Goal: Information Seeking & Learning: Learn about a topic

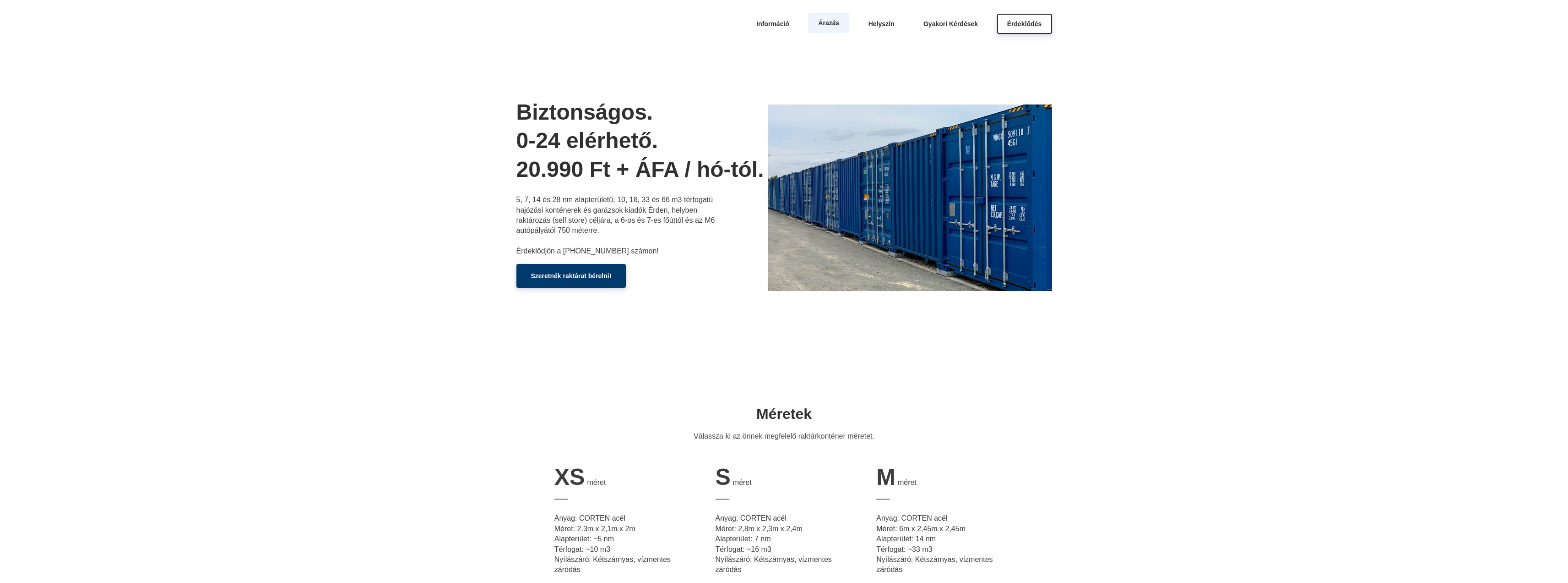
click at [830, 26] on span "Árazás" at bounding box center [829, 23] width 21 height 7
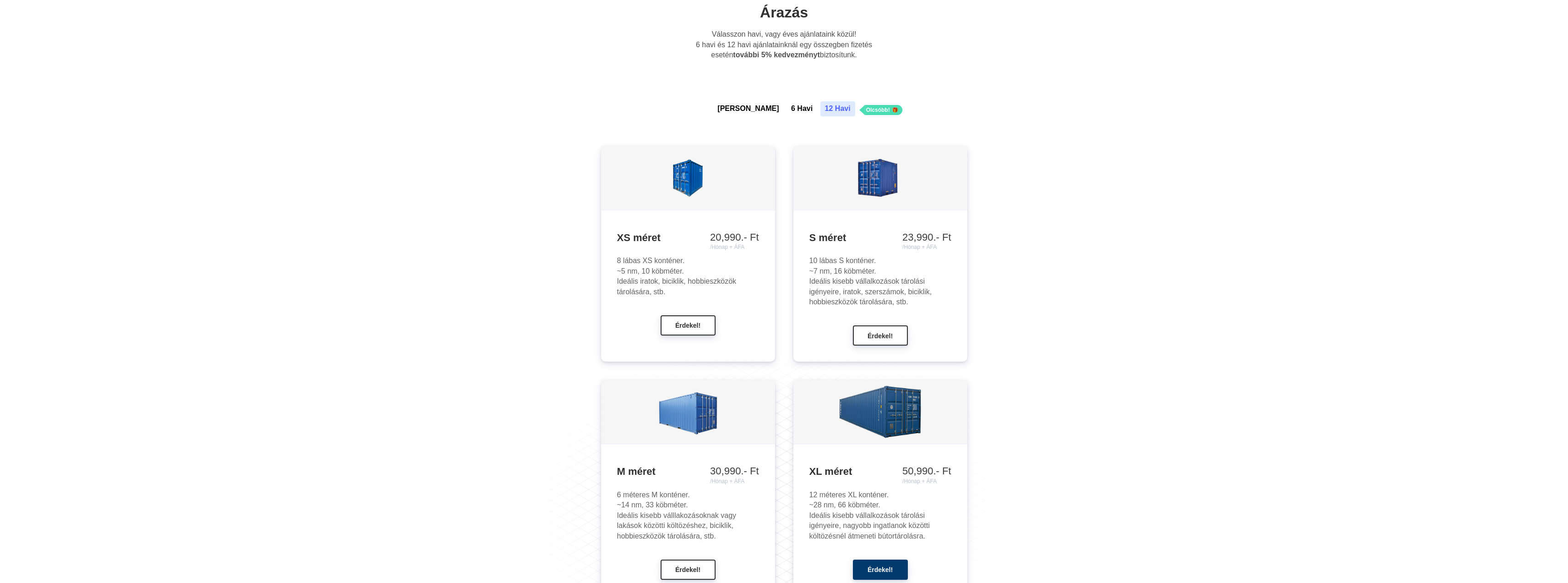
scroll to position [627, 0]
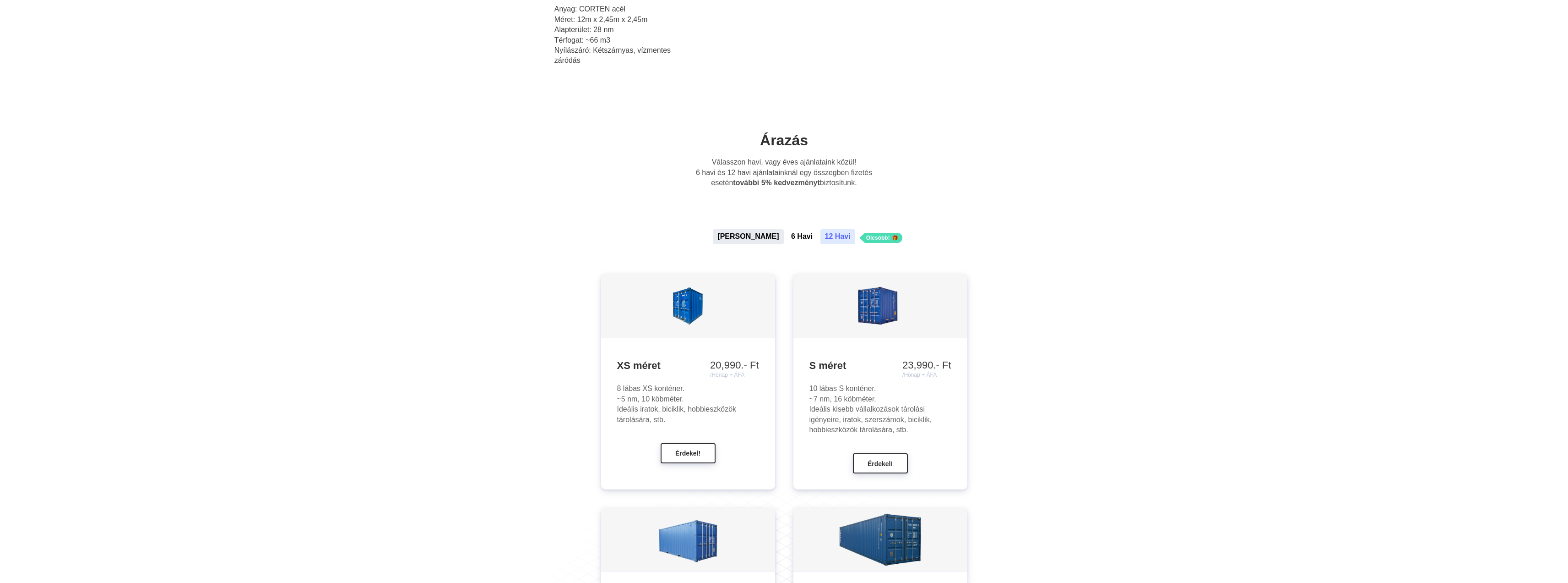
click at [749, 237] on button "[PERSON_NAME]" at bounding box center [748, 236] width 71 height 15
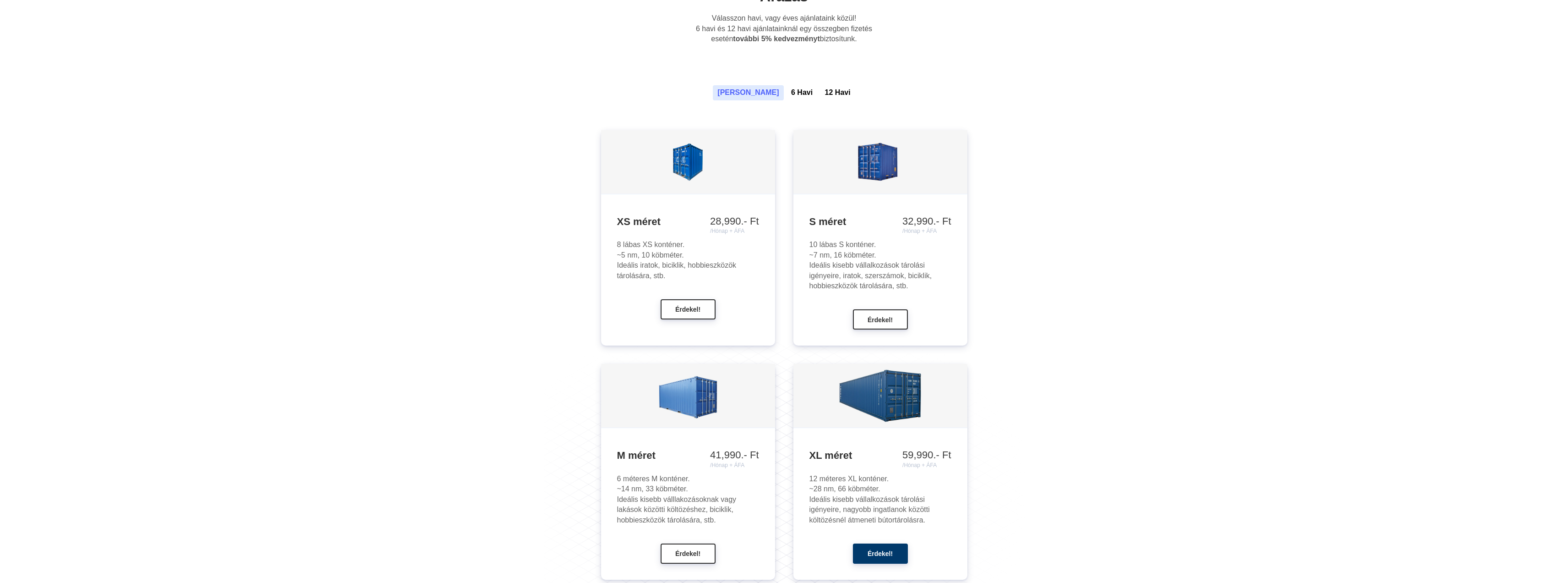
scroll to position [764, 0]
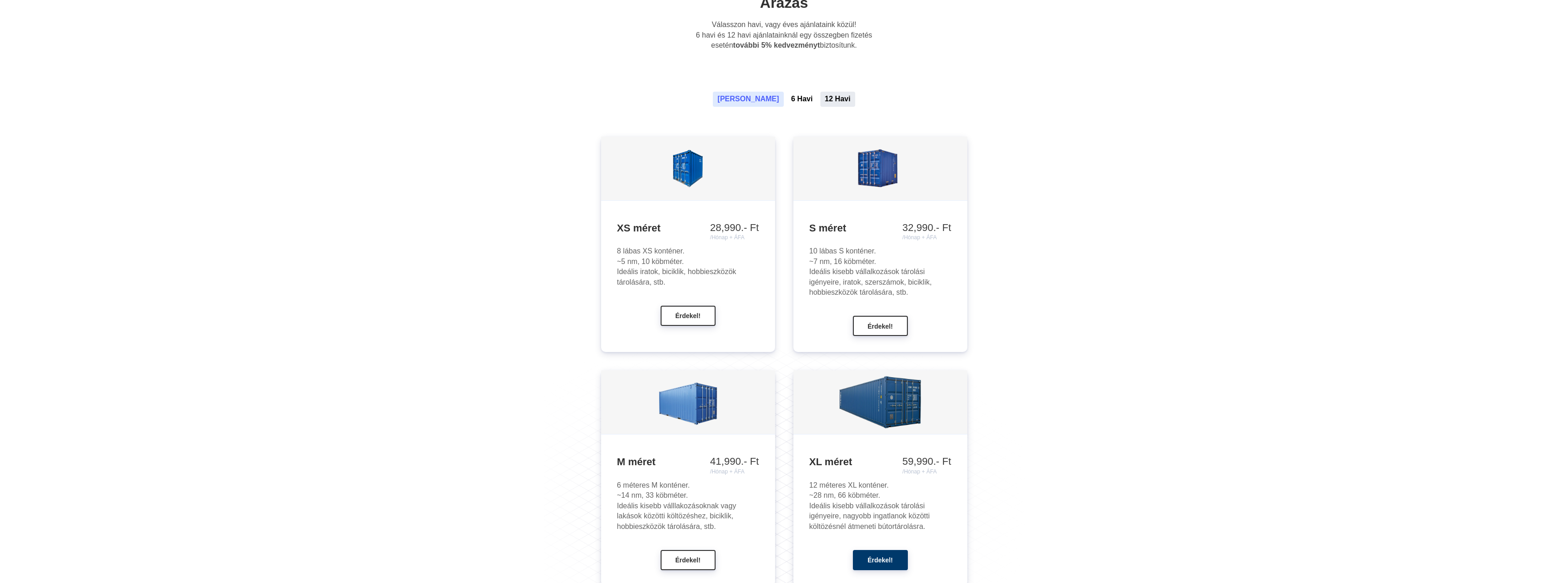
click at [821, 102] on button "12 Havi" at bounding box center [838, 99] width 35 height 15
click at [787, 102] on button "6 Havi" at bounding box center [802, 99] width 31 height 15
click at [746, 100] on button "[PERSON_NAME]" at bounding box center [748, 99] width 71 height 15
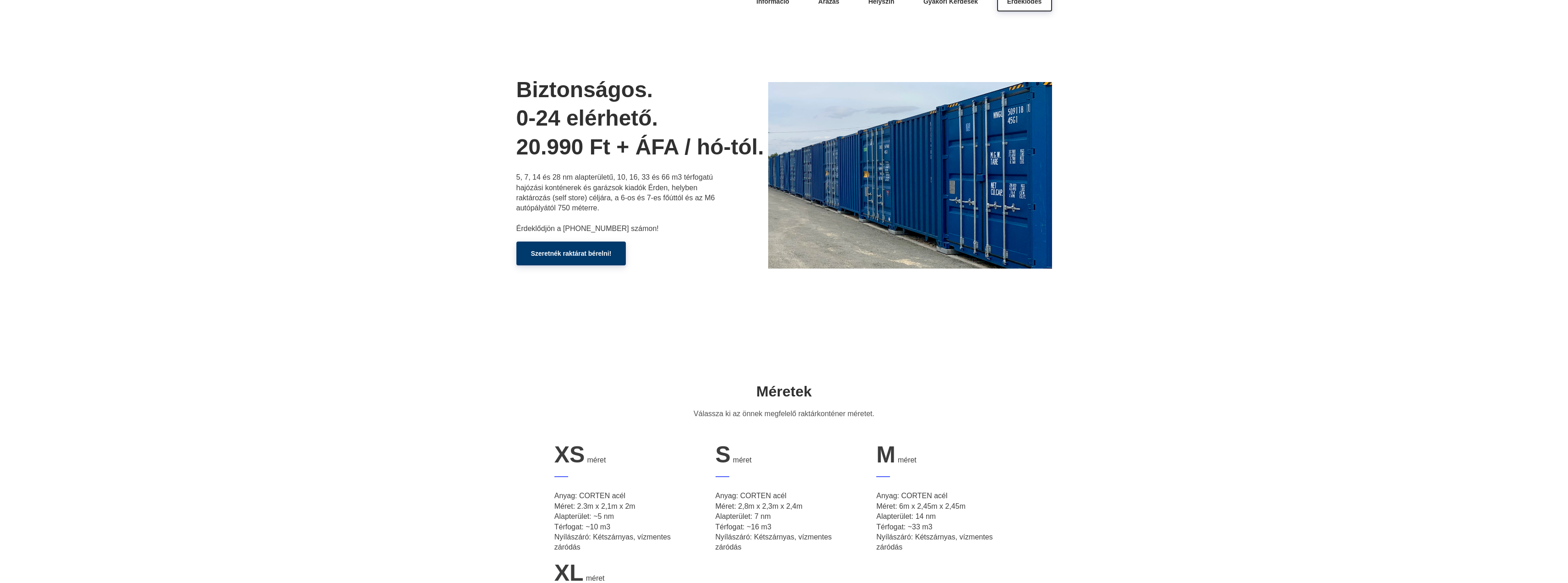
scroll to position [0, 0]
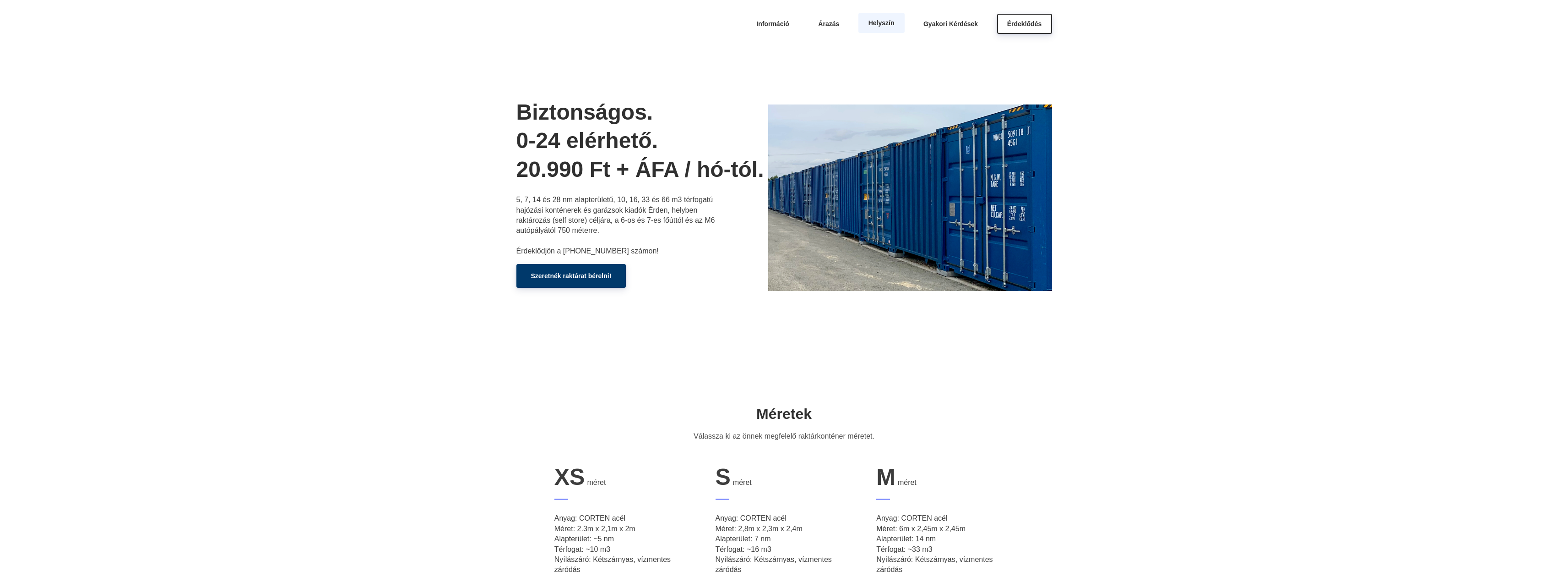
click at [877, 25] on span "Helyszín" at bounding box center [882, 23] width 26 height 7
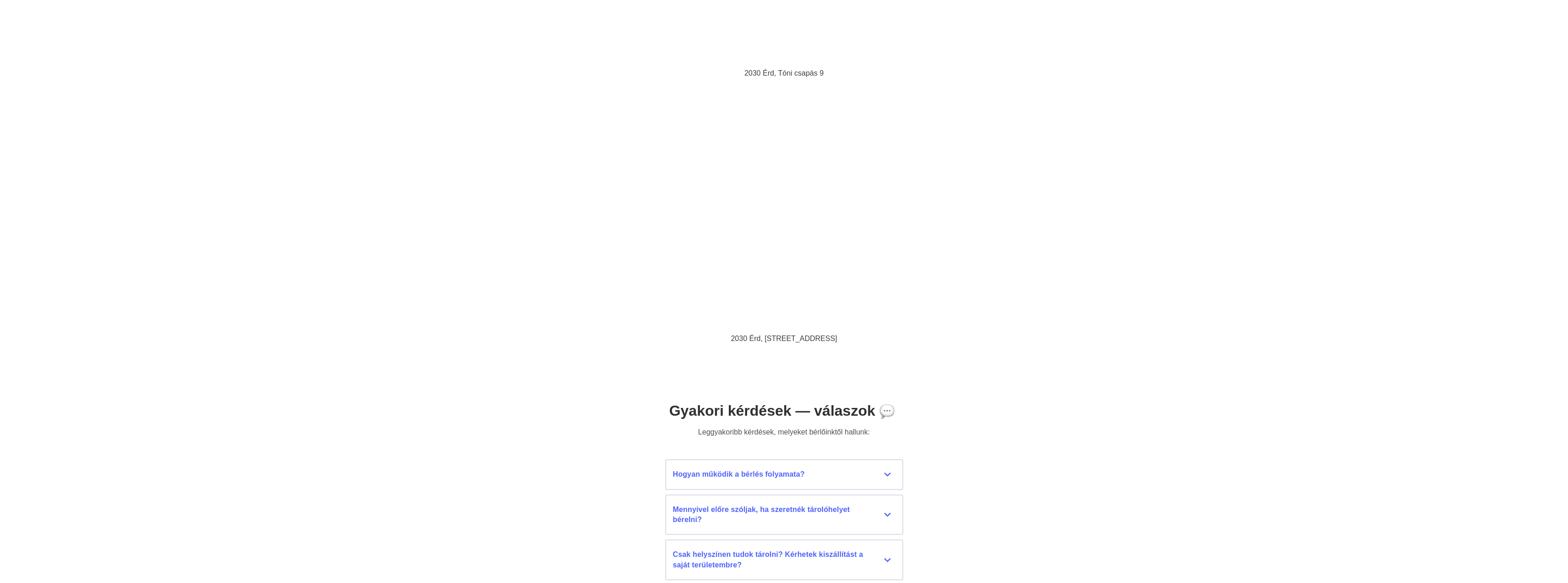
scroll to position [3696, 0]
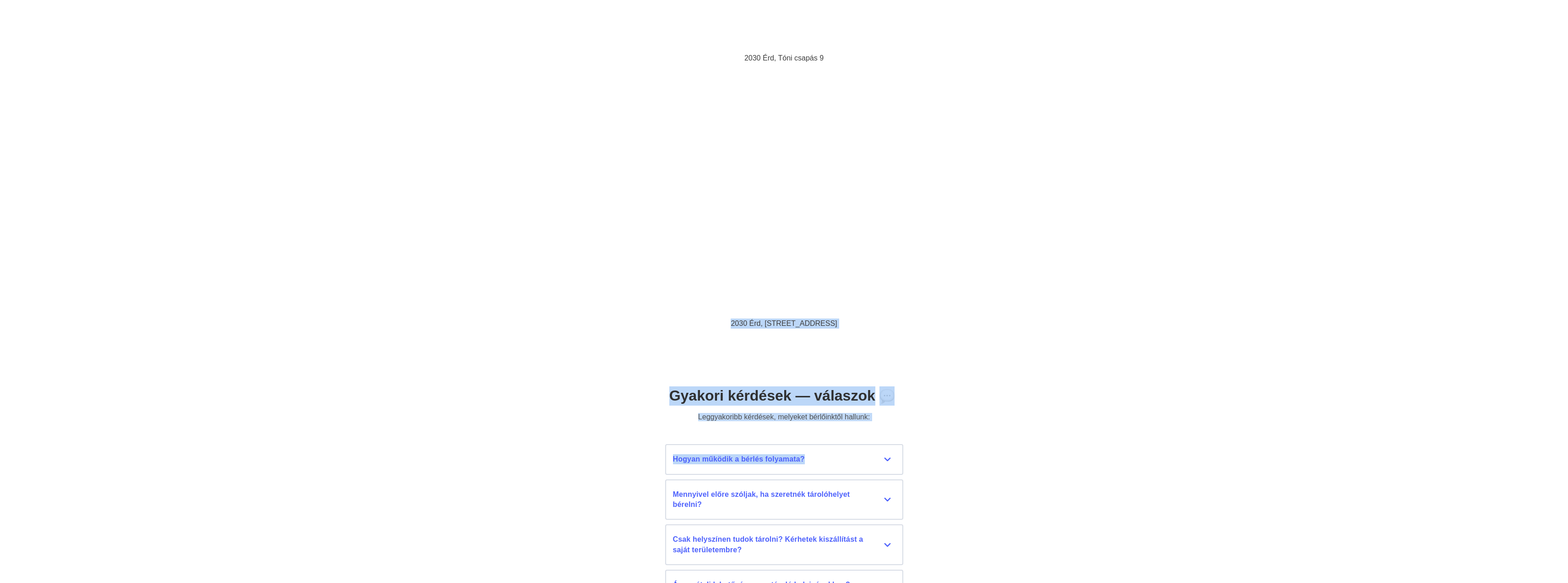
drag, startPoint x: 1177, startPoint y: 174, endPoint x: 1118, endPoint y: 318, distance: 155.6
drag, startPoint x: 1129, startPoint y: 205, endPoint x: 1128, endPoint y: 200, distance: 5.1
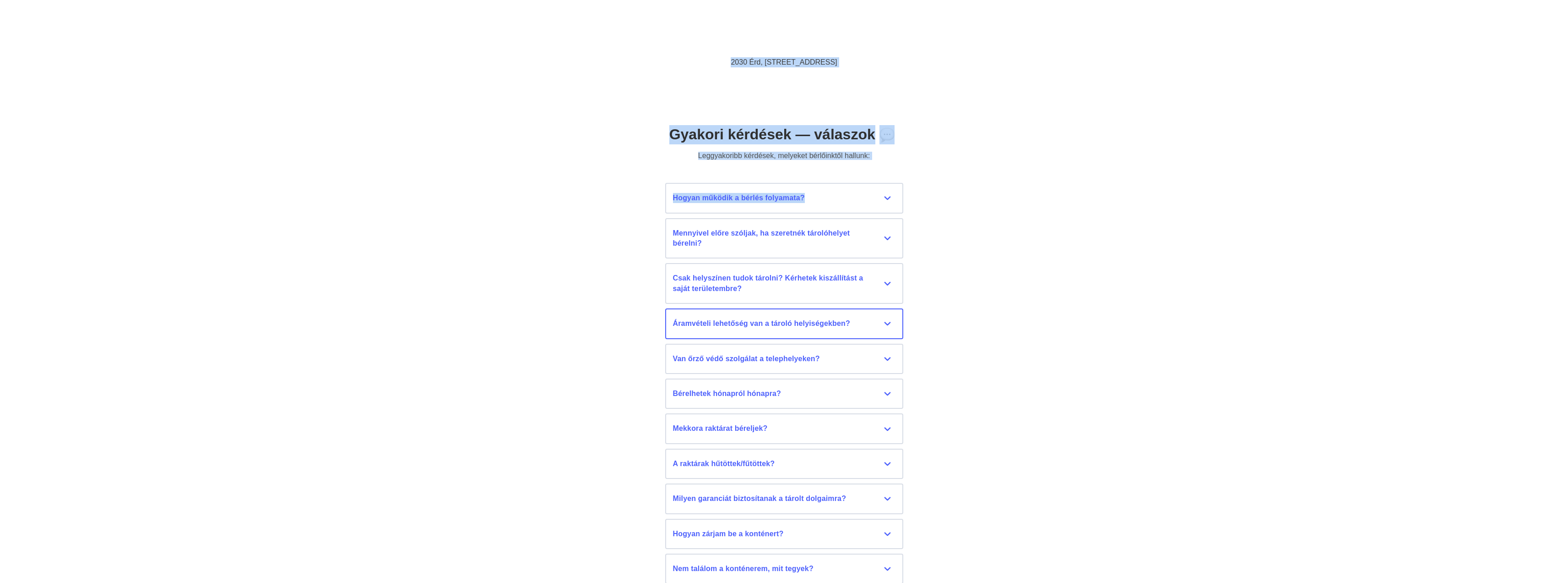
scroll to position [3971, 0]
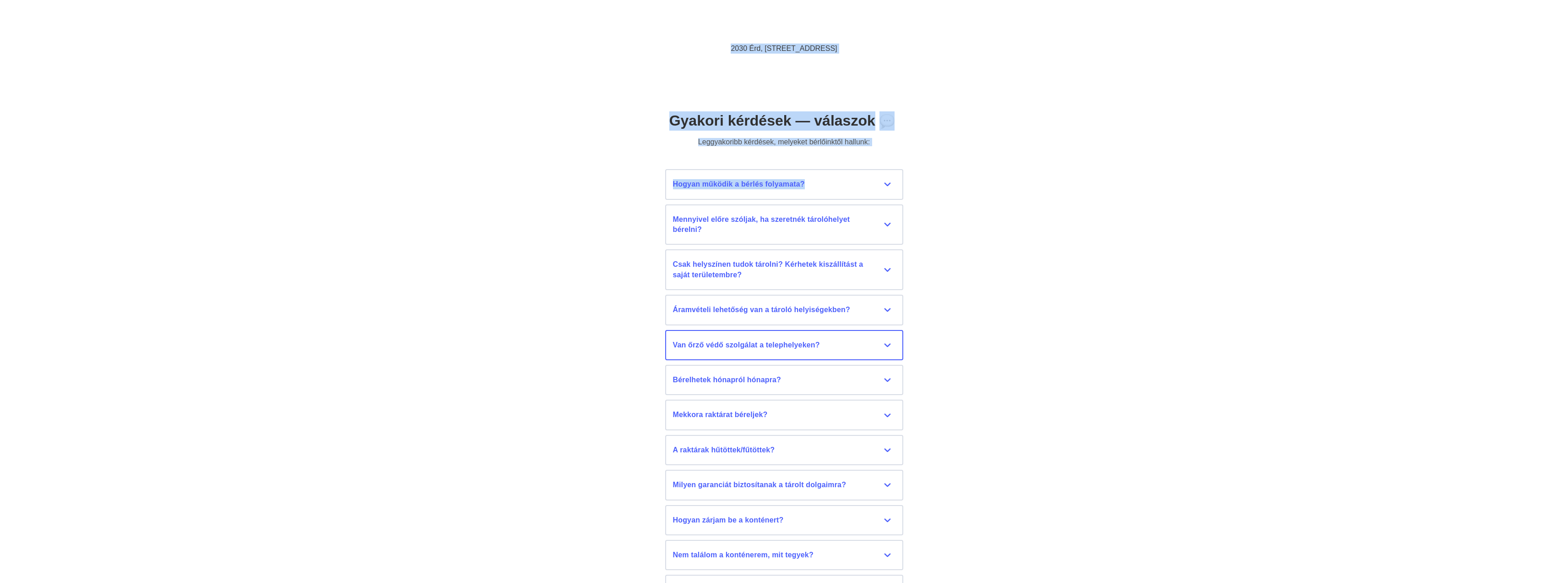
click at [761, 347] on div "Van őrző védő szolgálat a telephelyeken?" at bounding box center [784, 345] width 222 height 11
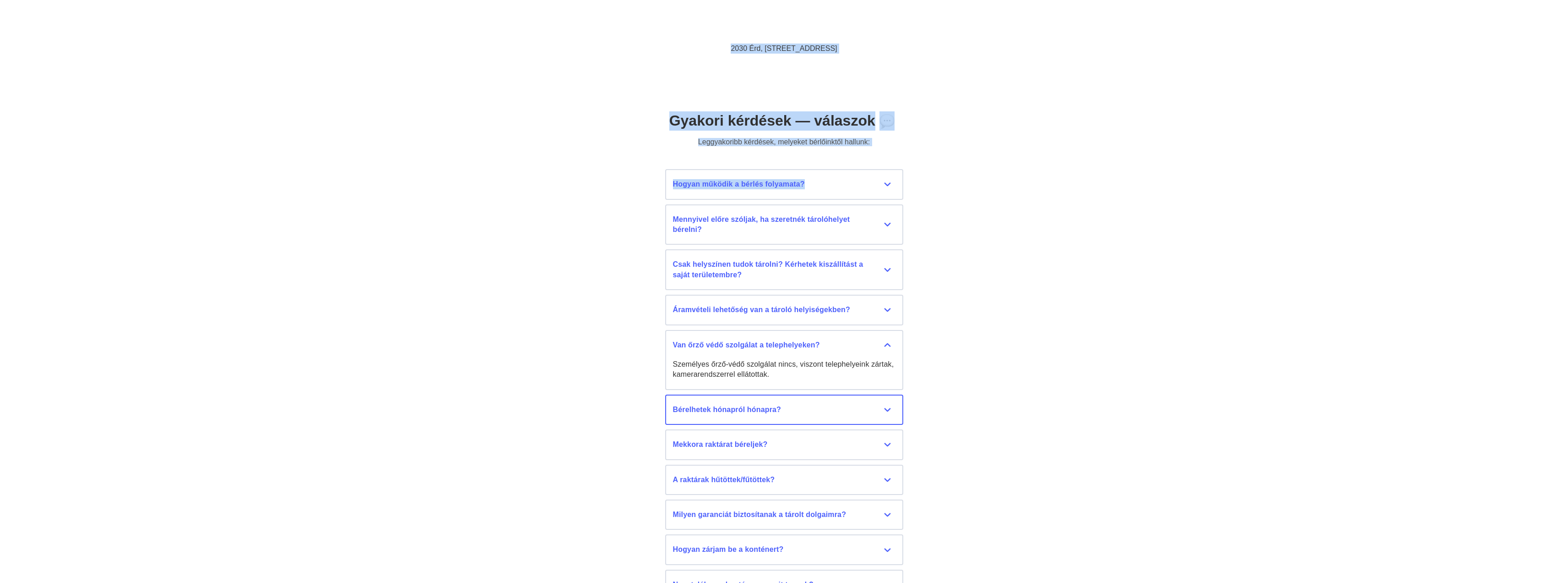
click at [760, 403] on button "Bérelhetek hónapról hónapra? Igen, van lehetőség határozatlan időre is szerződn…" at bounding box center [784, 410] width 238 height 31
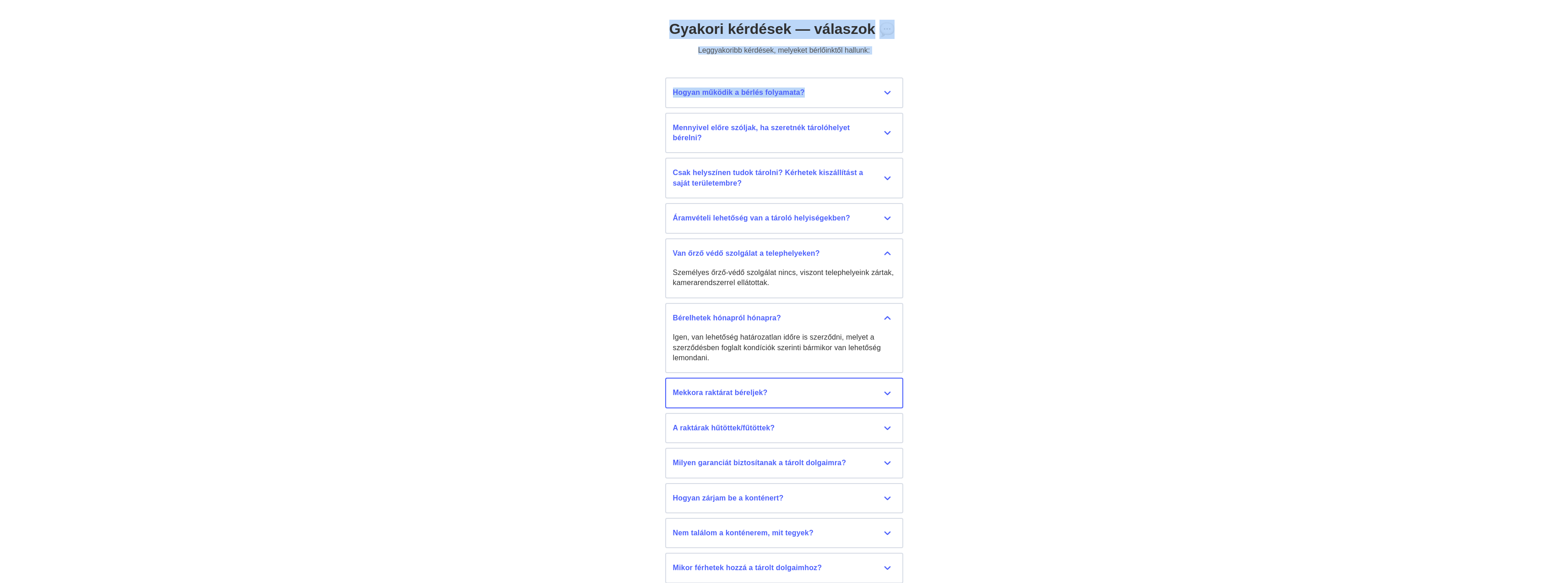
click at [776, 397] on div "Mekkora raktárat béreljek?" at bounding box center [784, 393] width 222 height 11
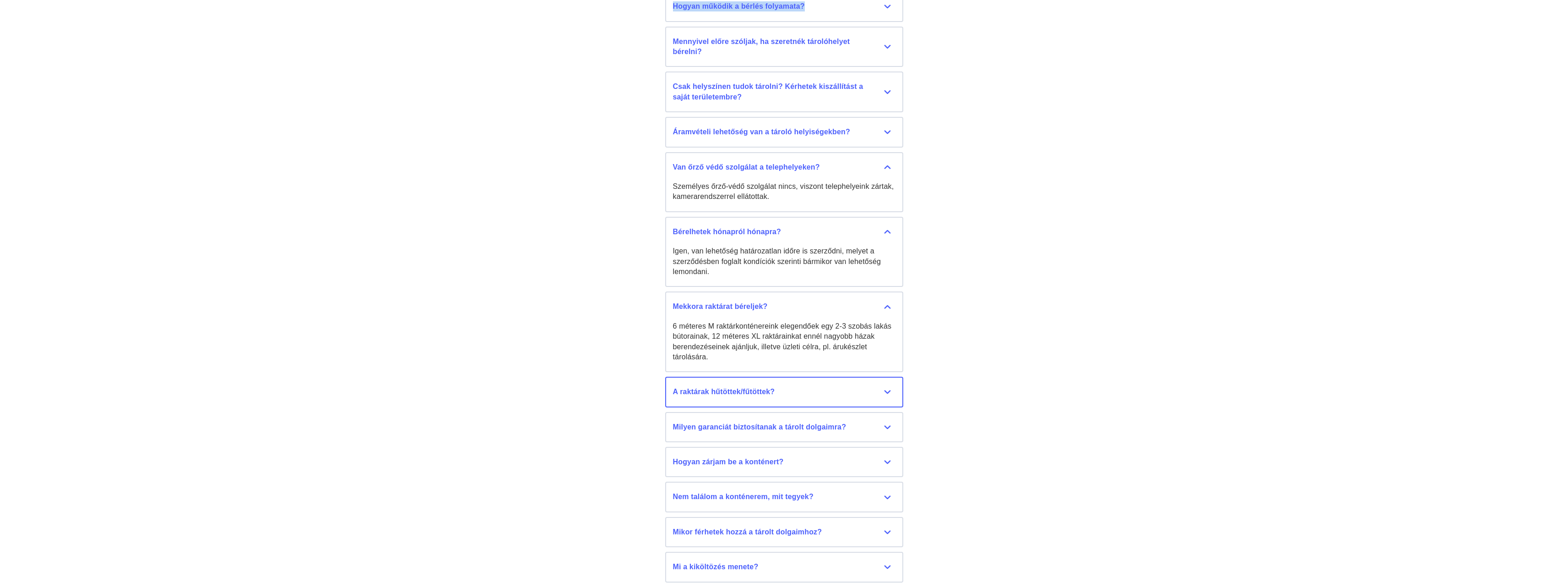
scroll to position [4154, 0]
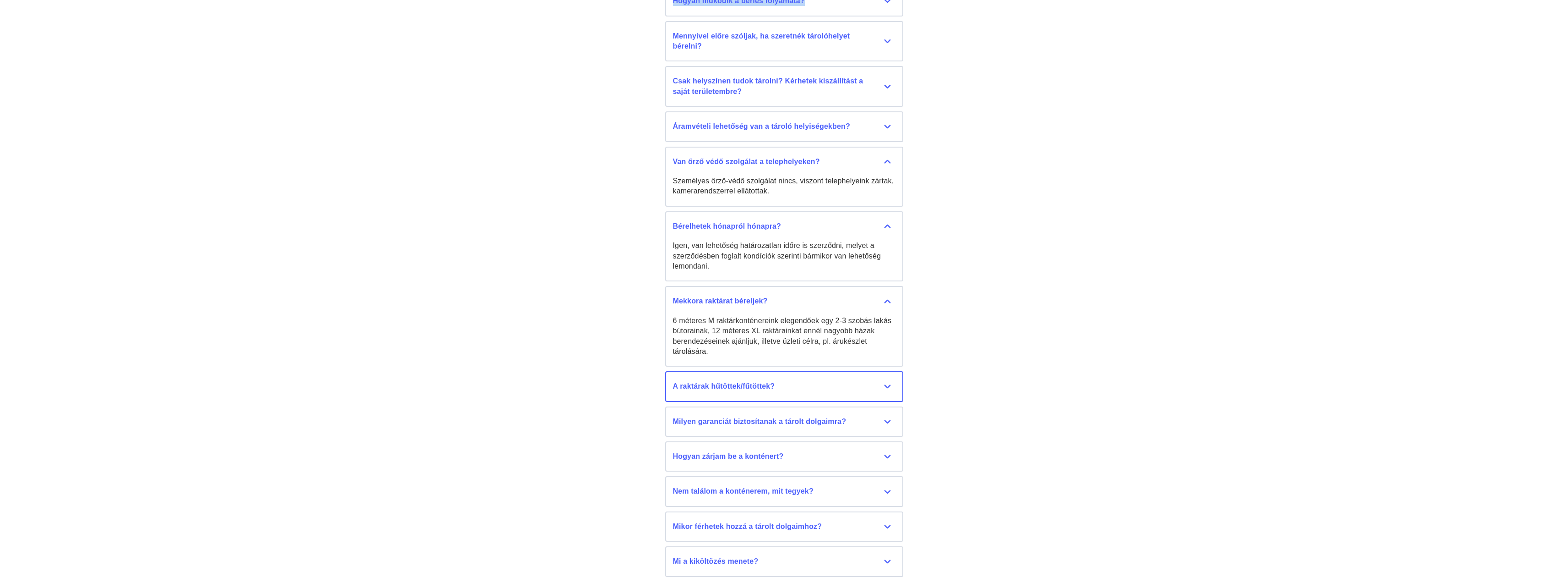
click at [760, 386] on div "A raktárak hűtöttek/fűtöttek?" at bounding box center [784, 386] width 222 height 11
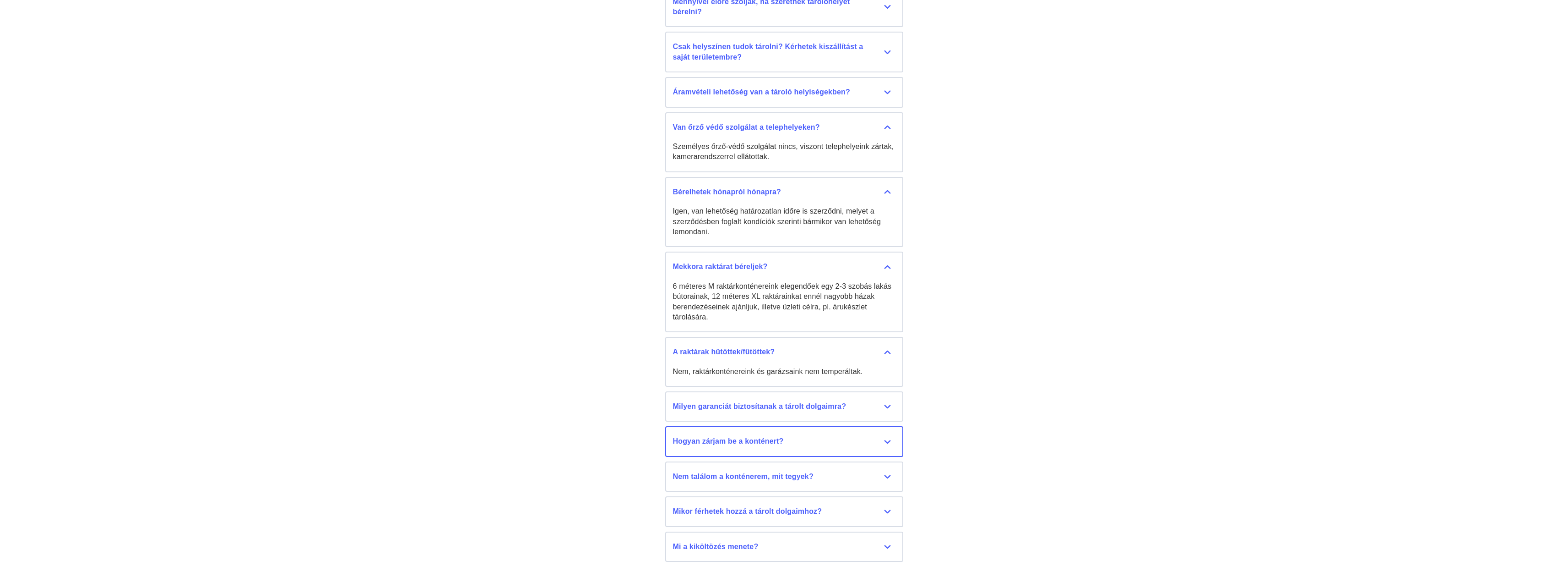
scroll to position [4246, 0]
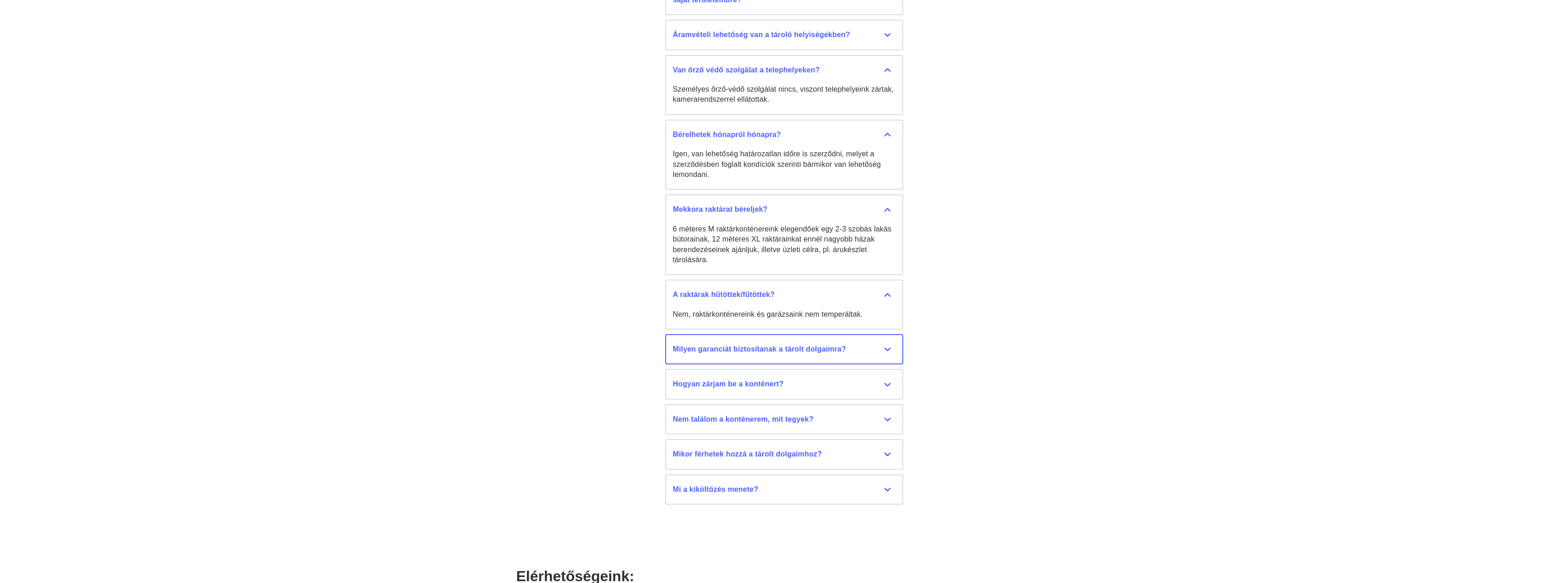
click at [769, 353] on div "Milyen garanciát biztosítanak a tárolt dolgaimra?" at bounding box center [784, 349] width 222 height 11
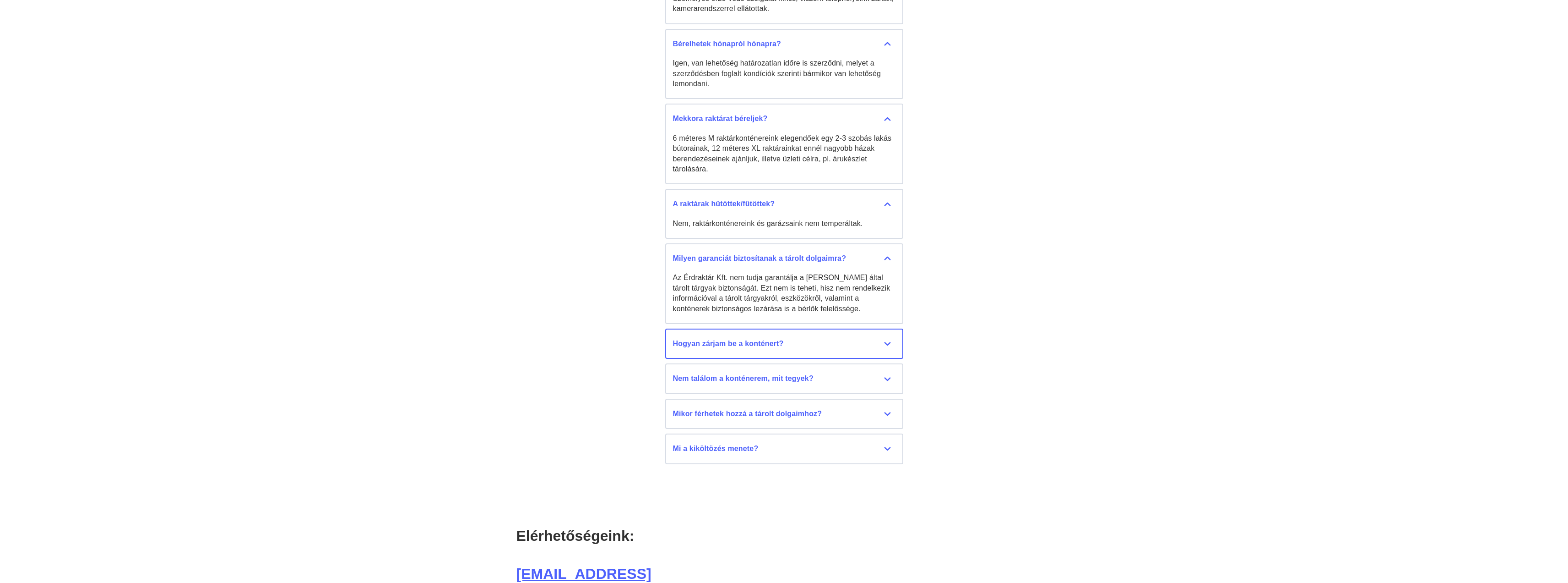
scroll to position [4337, 0]
click at [766, 343] on div "Hogyan zárjam be a konténert?" at bounding box center [784, 343] width 222 height 11
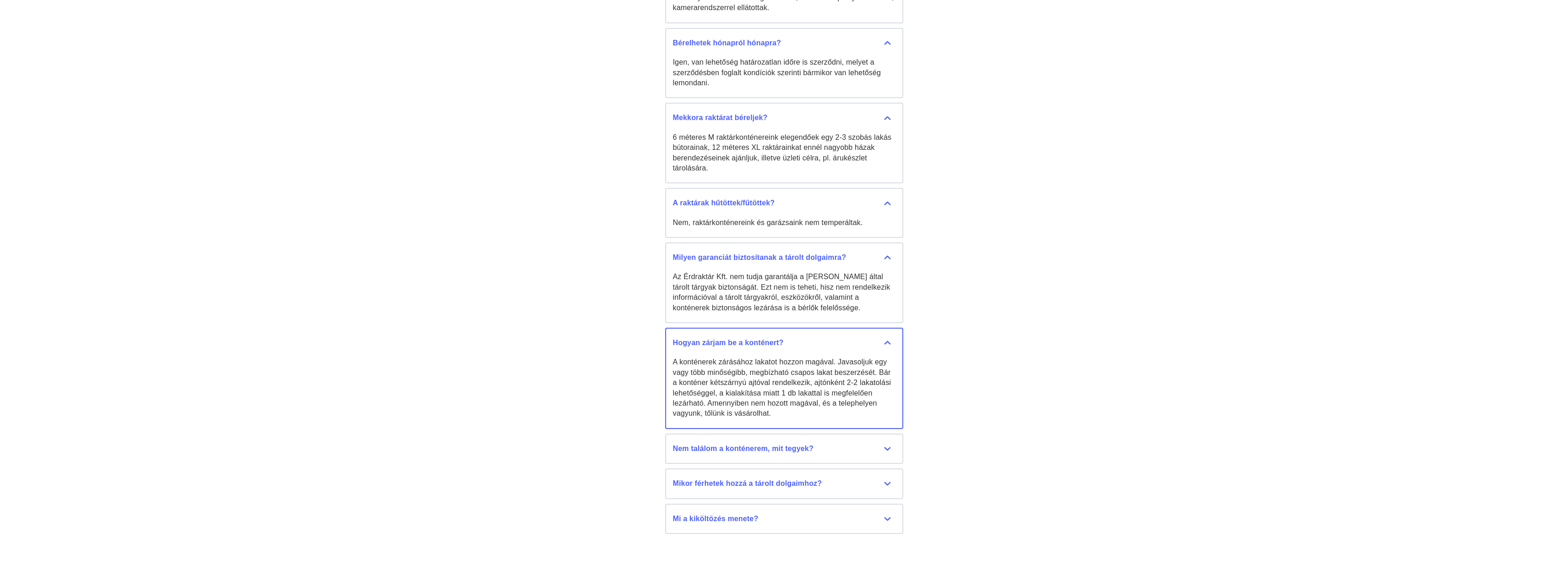
scroll to position [4383, 0]
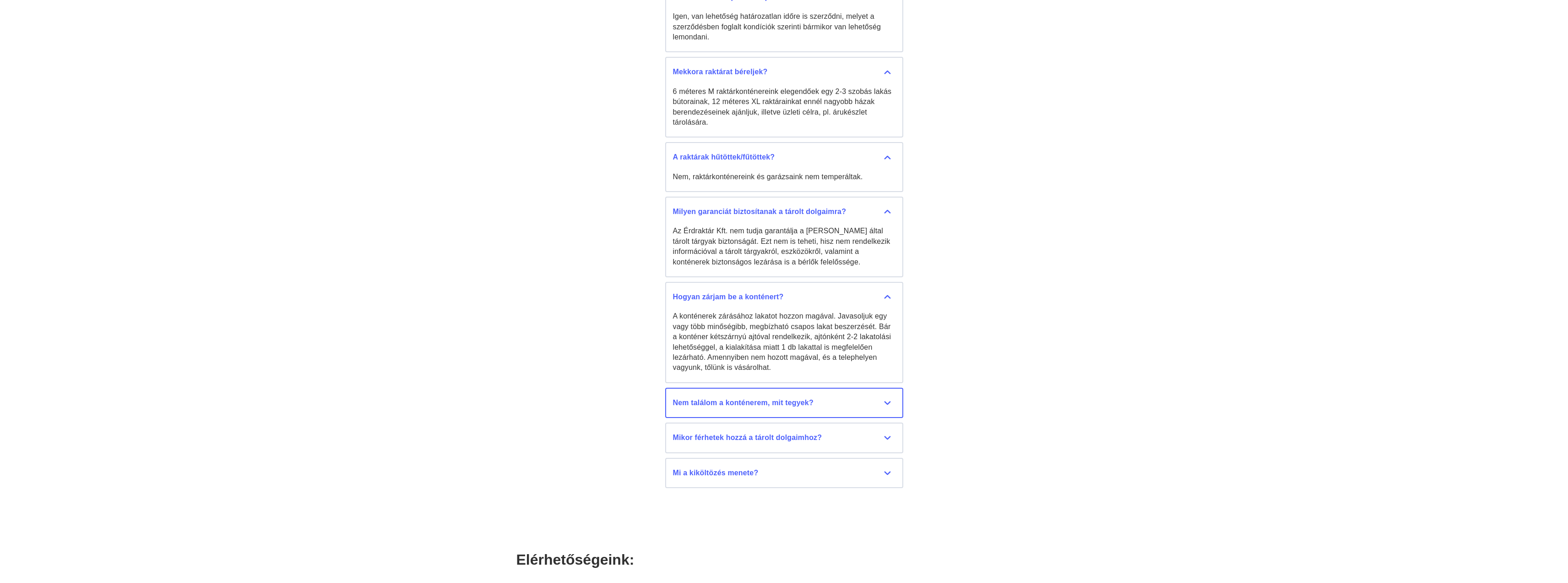
click at [776, 401] on div "Nem találom a konténerem, mit tegyek?" at bounding box center [784, 403] width 222 height 11
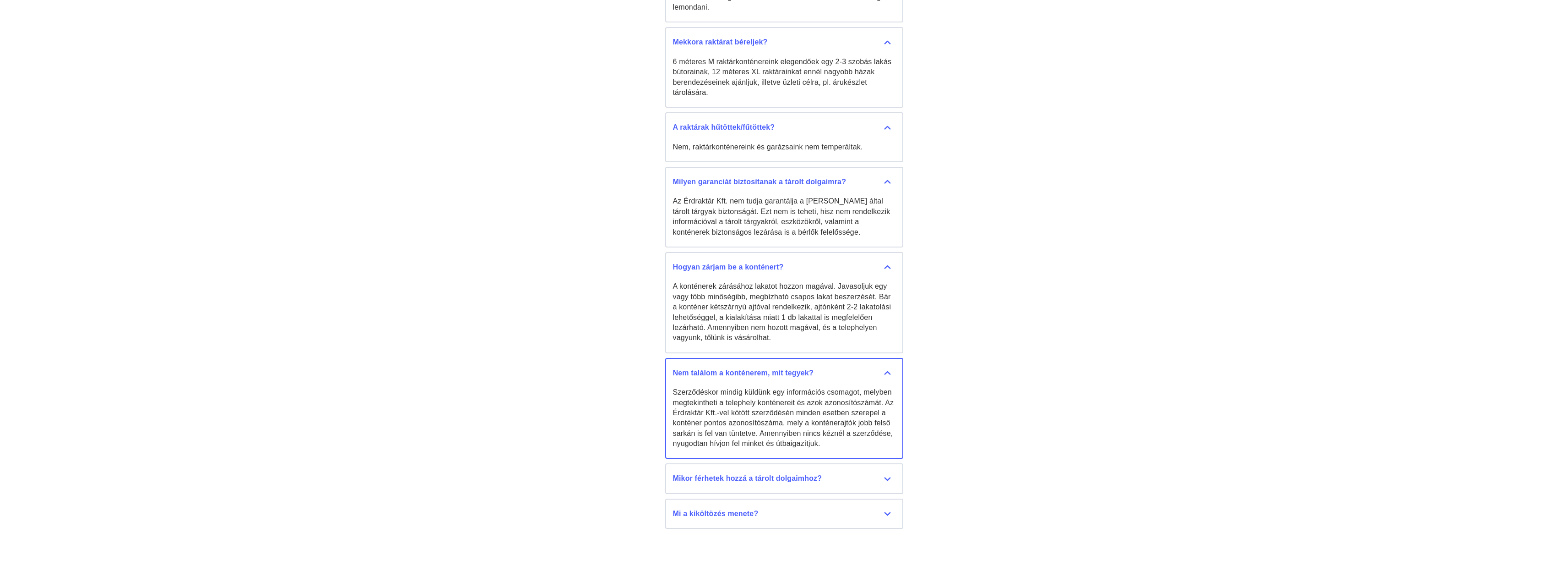
scroll to position [4429, 0]
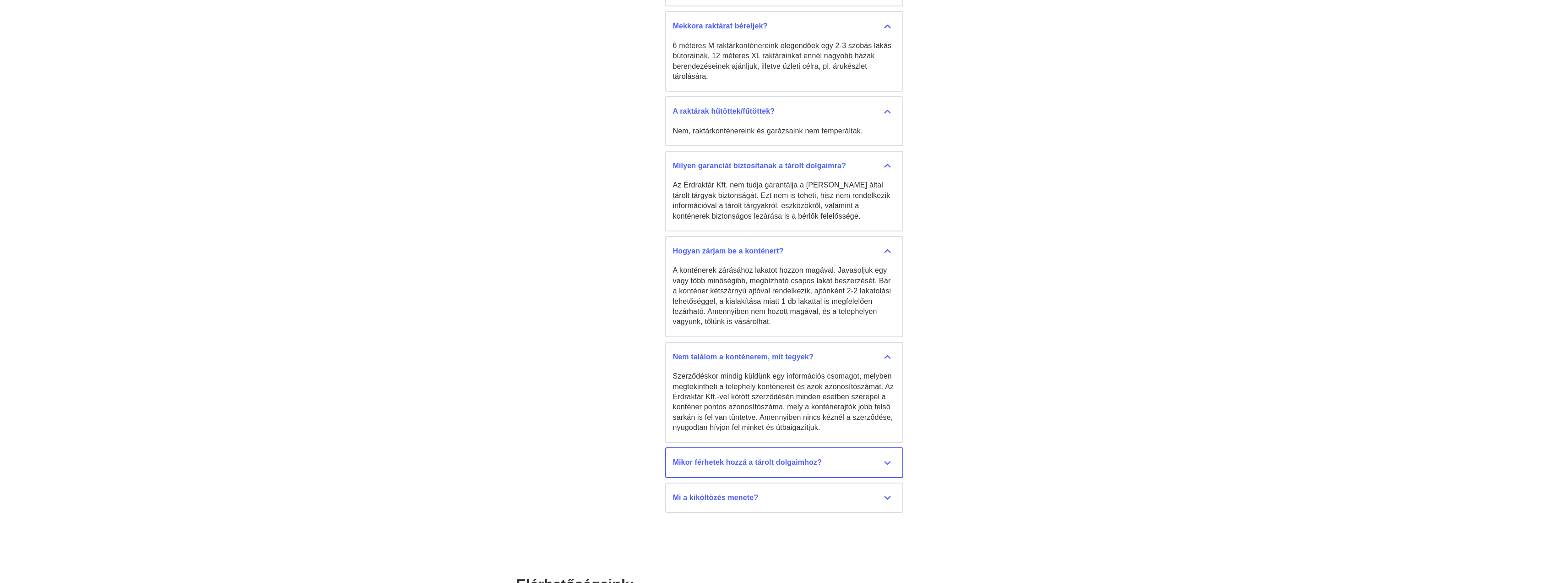
click at [762, 461] on div "Mikor férhetek hozzá a tárolt dolgaimhoz?" at bounding box center [784, 462] width 222 height 11
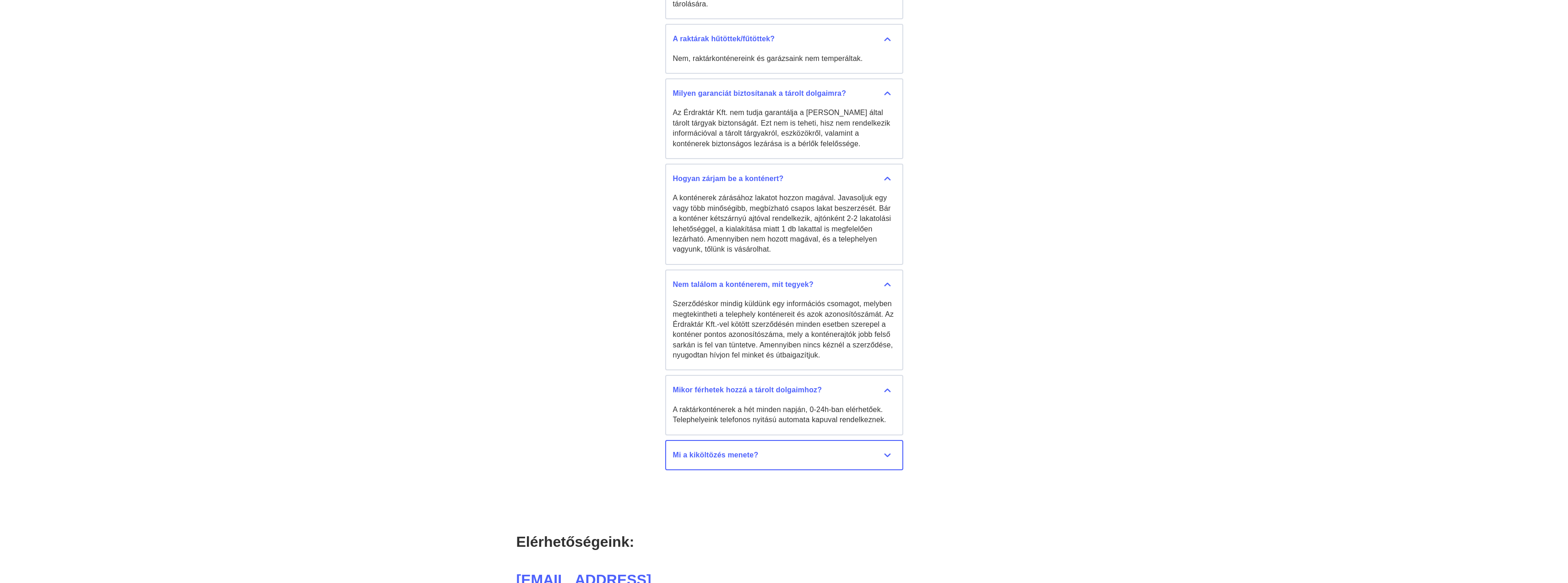
scroll to position [4520, 0]
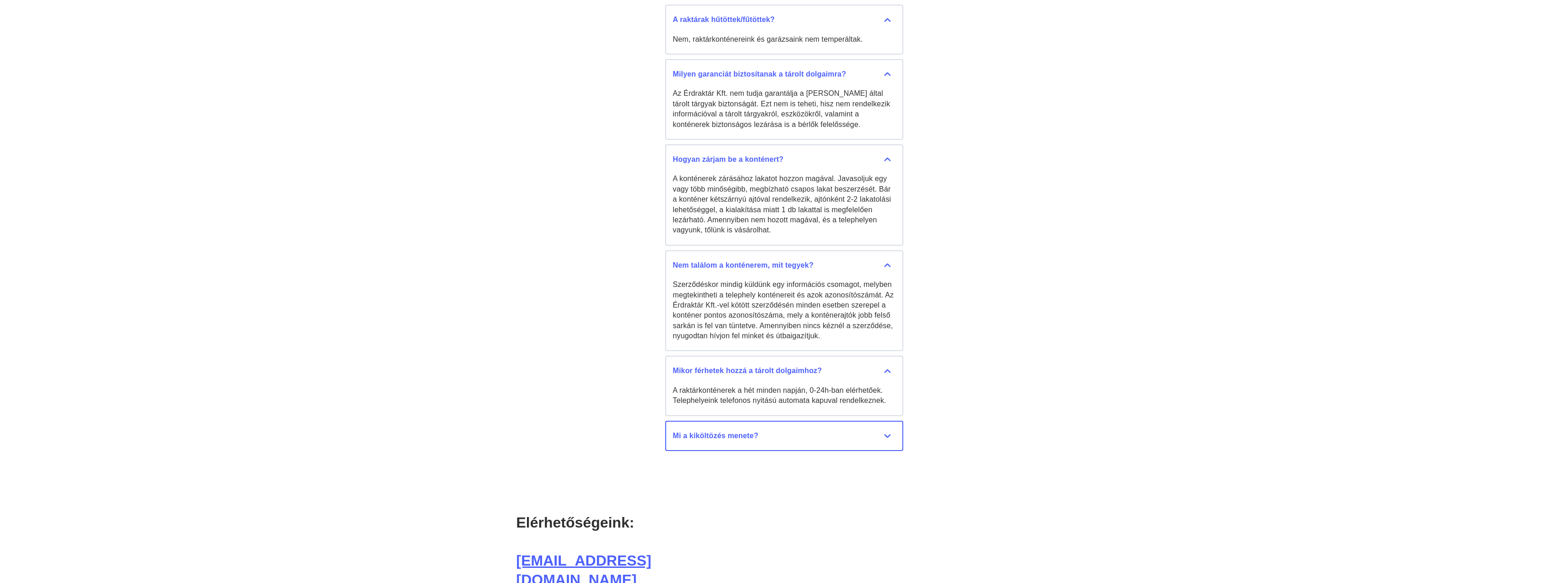
click at [720, 435] on div "Mi a kiköltözés menete?" at bounding box center [784, 436] width 222 height 11
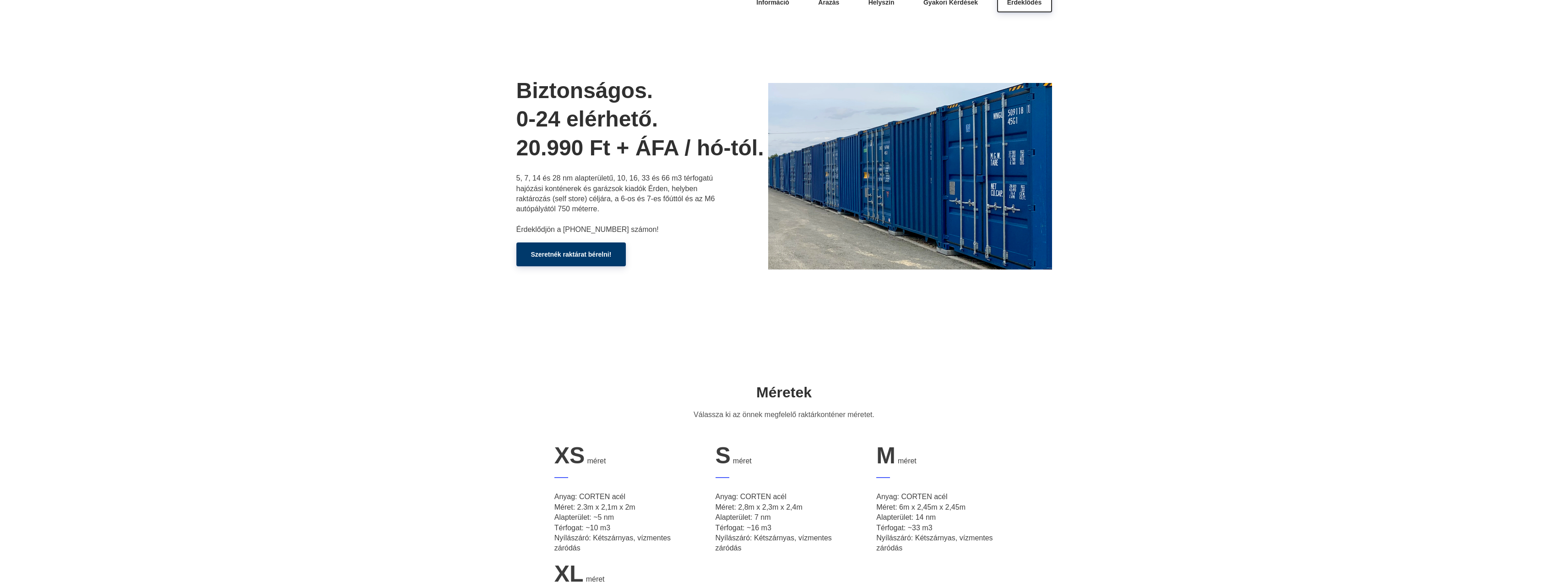
scroll to position [0, 0]
